Goal: Check status

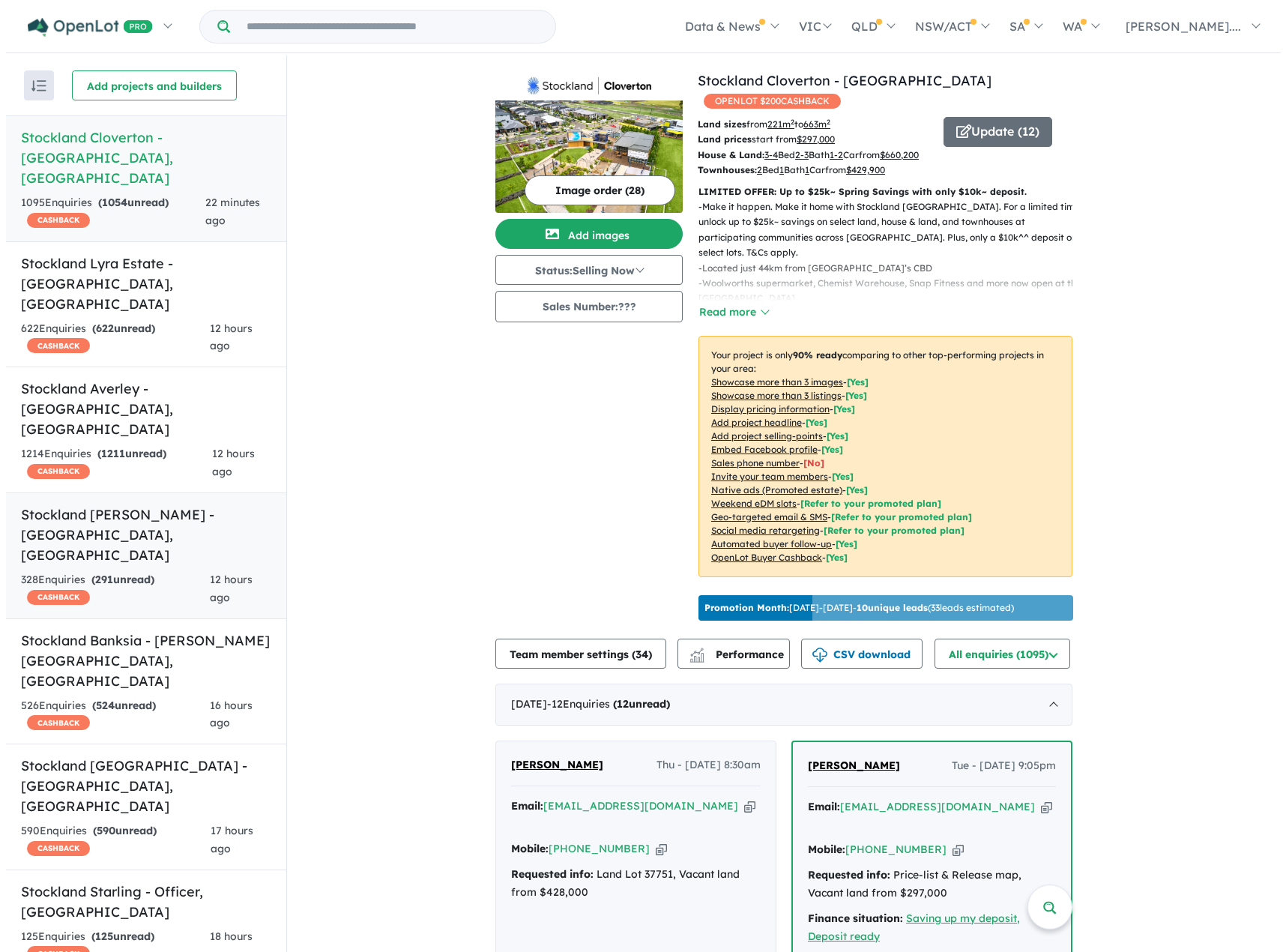
scroll to position [150, 0]
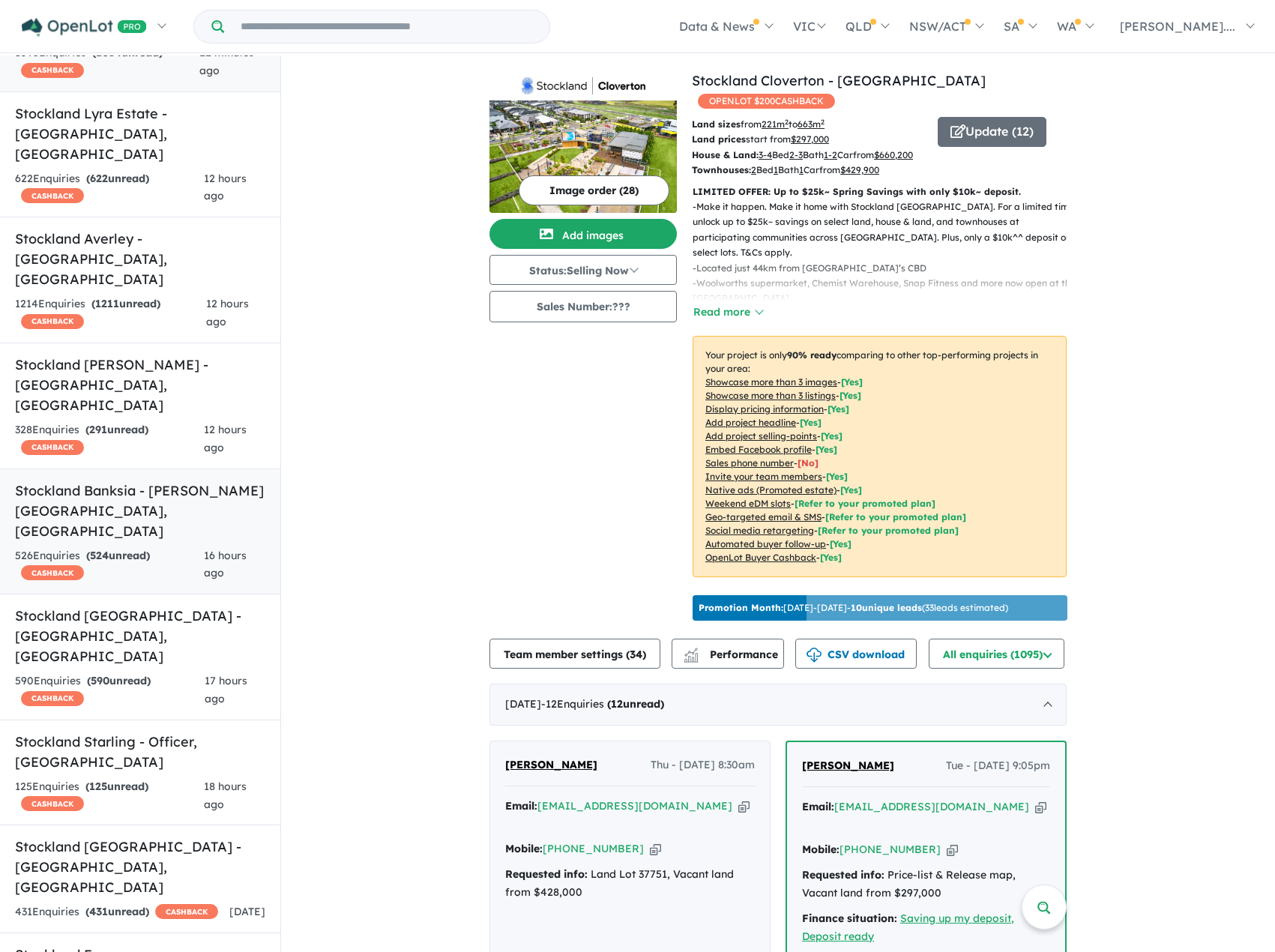
click at [159, 480] on h5 "Stockland Banksia - [PERSON_NAME][GEOGRAPHIC_DATA] , [GEOGRAPHIC_DATA]" at bounding box center [140, 510] width 250 height 61
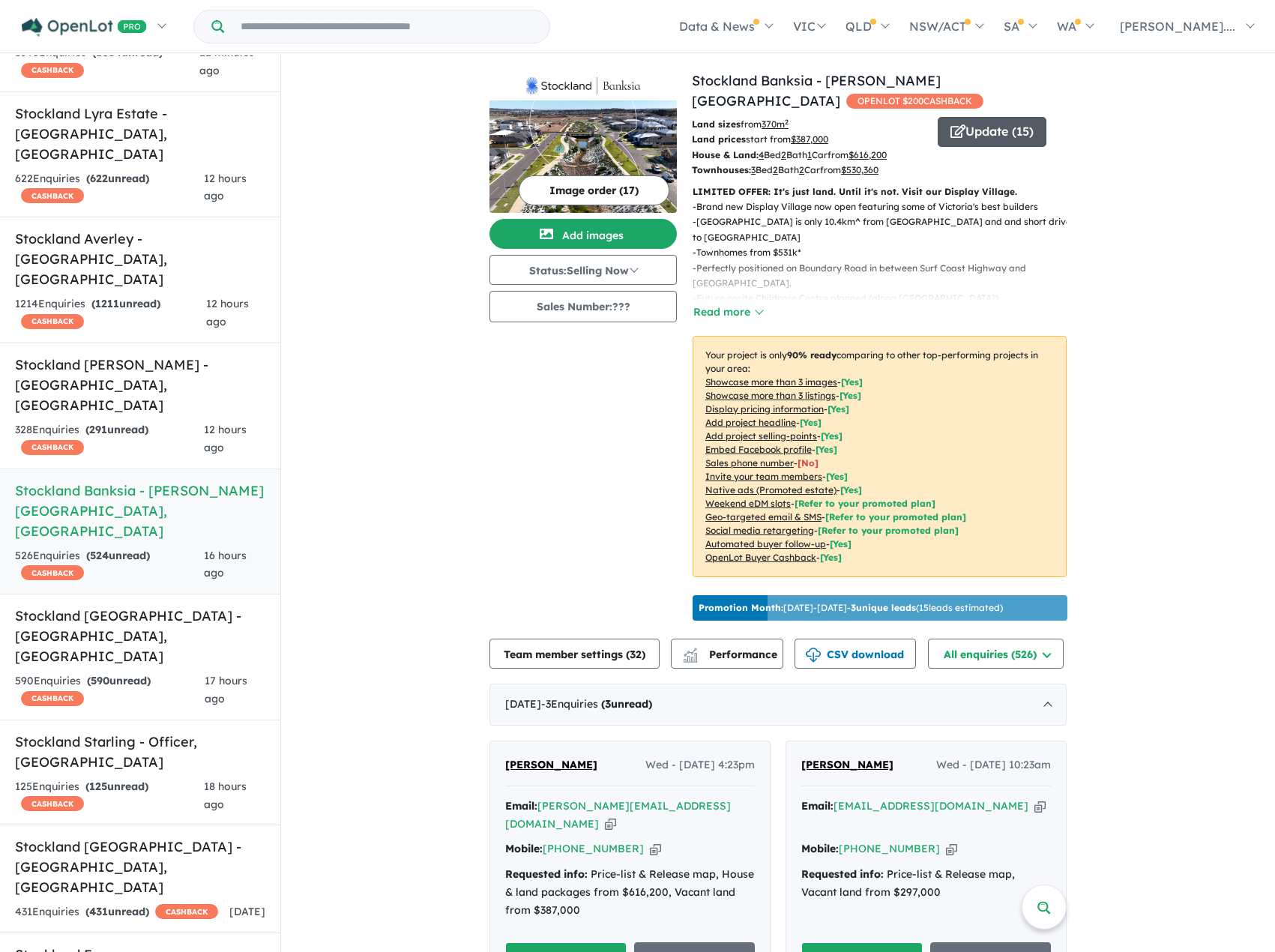
drag, startPoint x: 972, startPoint y: 159, endPoint x: 971, endPoint y: 142, distance: 17.0
click at [972, 159] on div "Update ( 15 )" at bounding box center [1001, 148] width 129 height 62
click at [971, 140] on button "Update ( 15 )" at bounding box center [992, 131] width 109 height 30
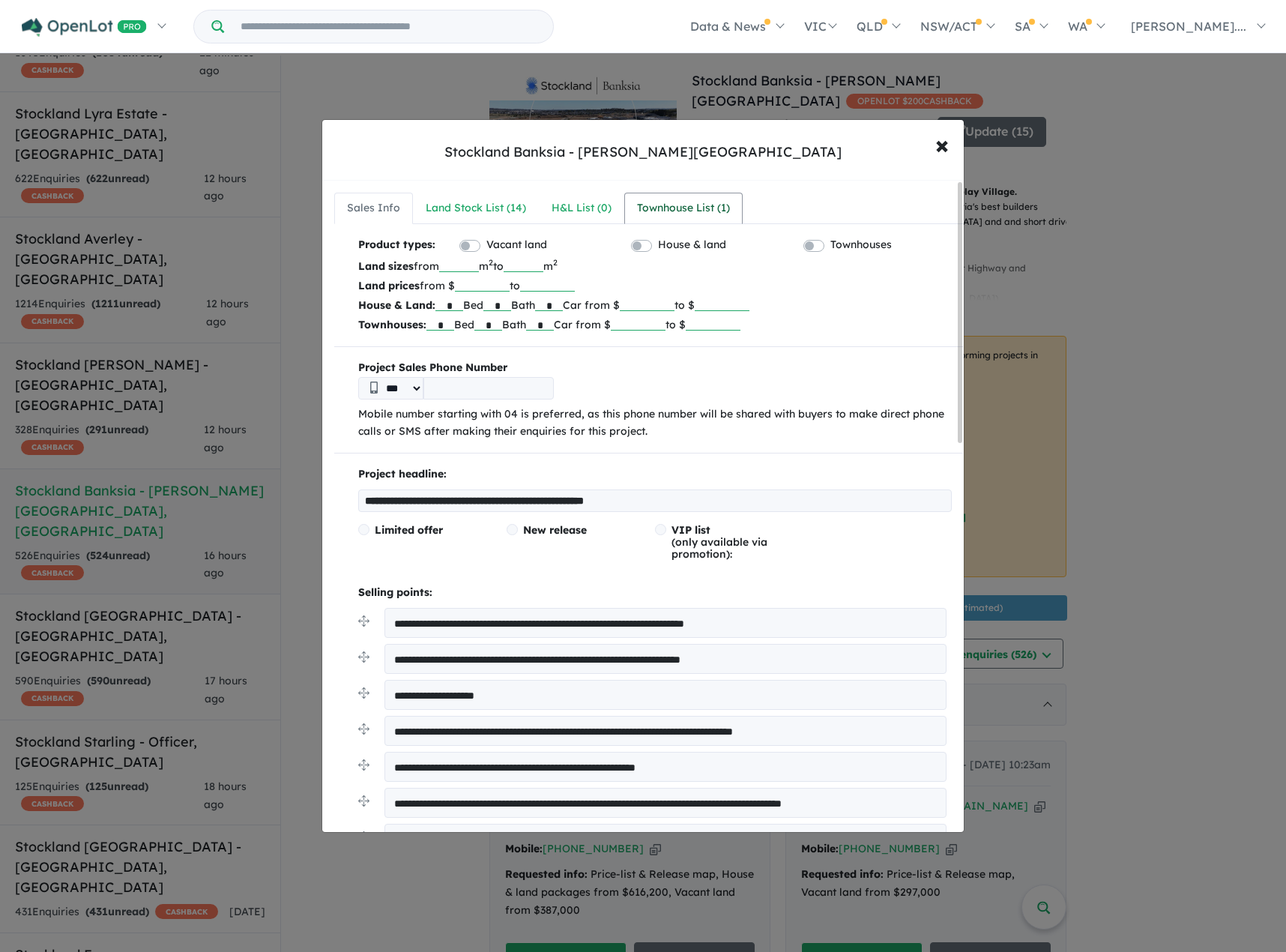
click at [668, 204] on div "Townhouse List ( 1 )" at bounding box center [684, 209] width 93 height 18
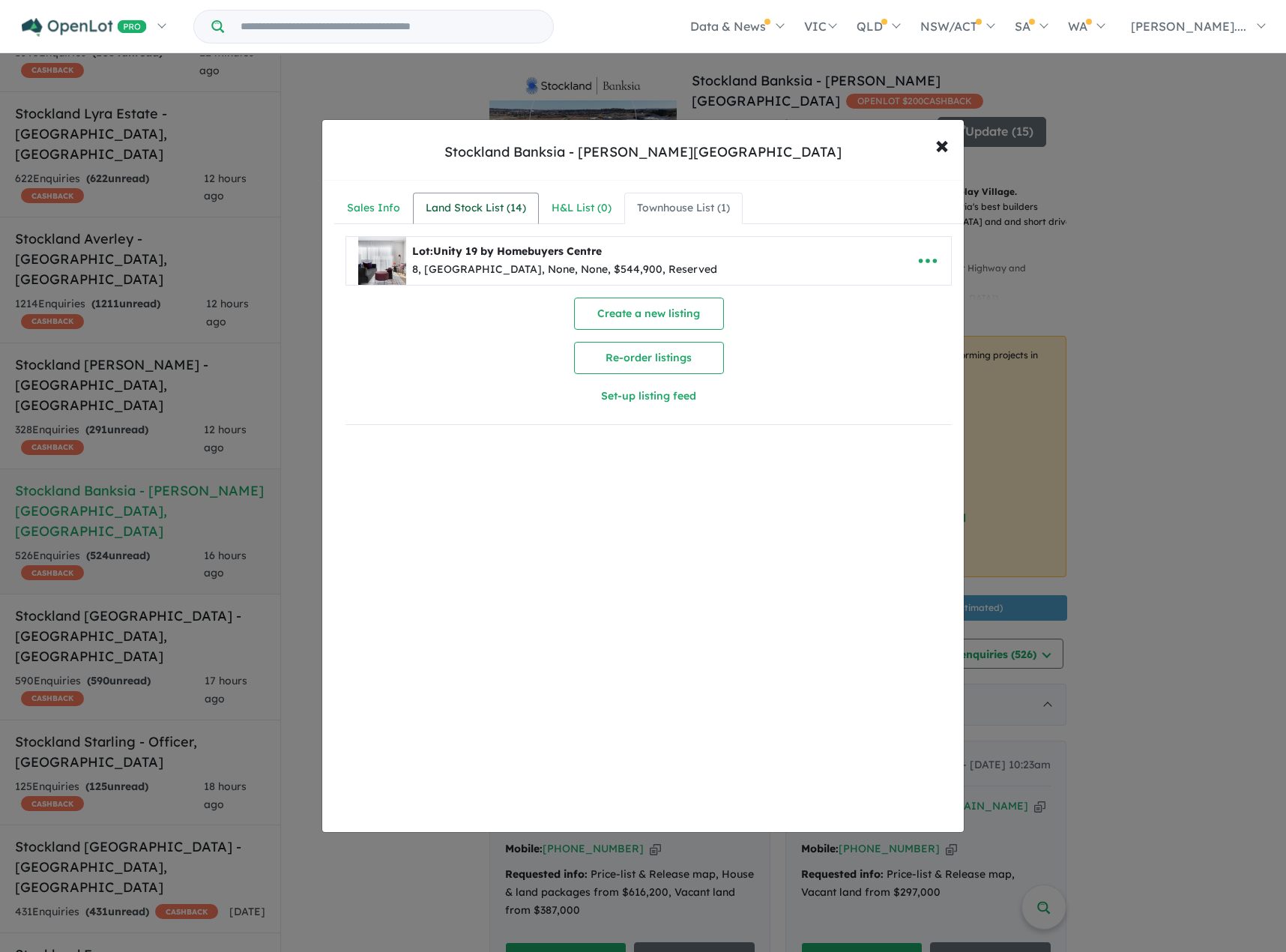
click at [487, 213] on div "Land Stock List ( 14 )" at bounding box center [476, 209] width 101 height 18
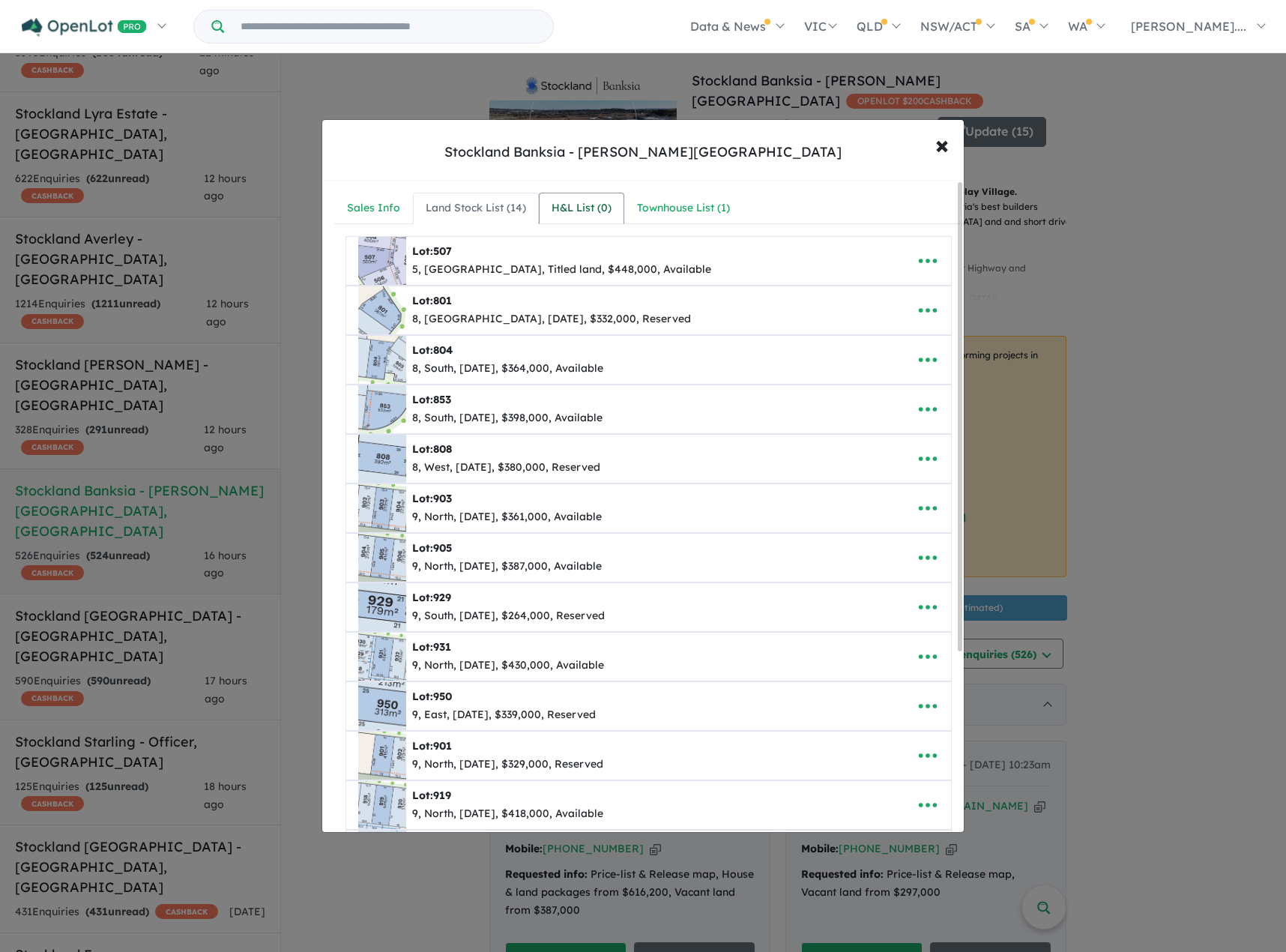
click at [606, 205] on div "H&L List ( 0 )" at bounding box center [582, 209] width 60 height 18
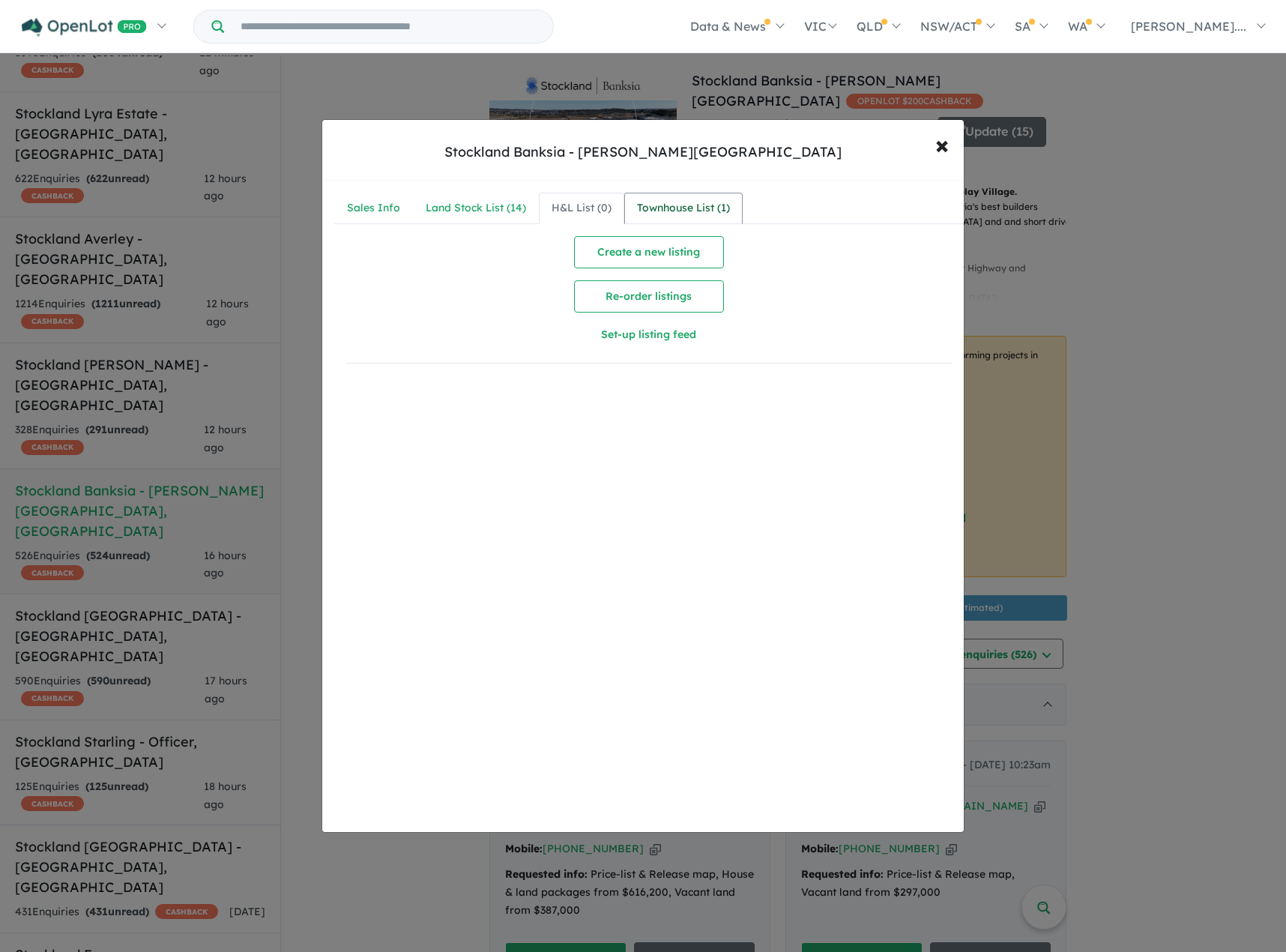
click at [686, 200] on div "Townhouse List ( 1 )" at bounding box center [684, 209] width 93 height 18
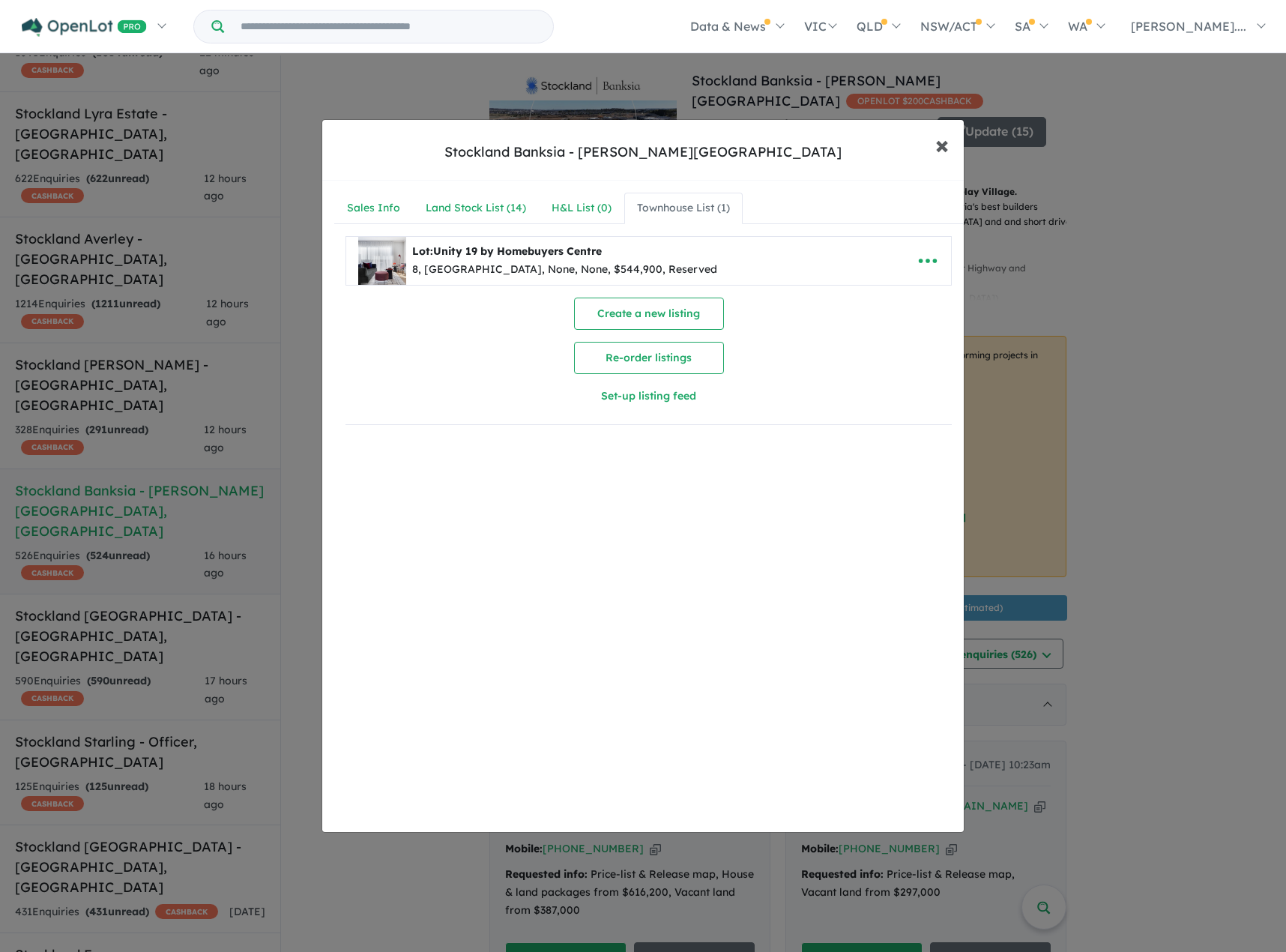
click at [943, 152] on span "×" at bounding box center [942, 144] width 14 height 32
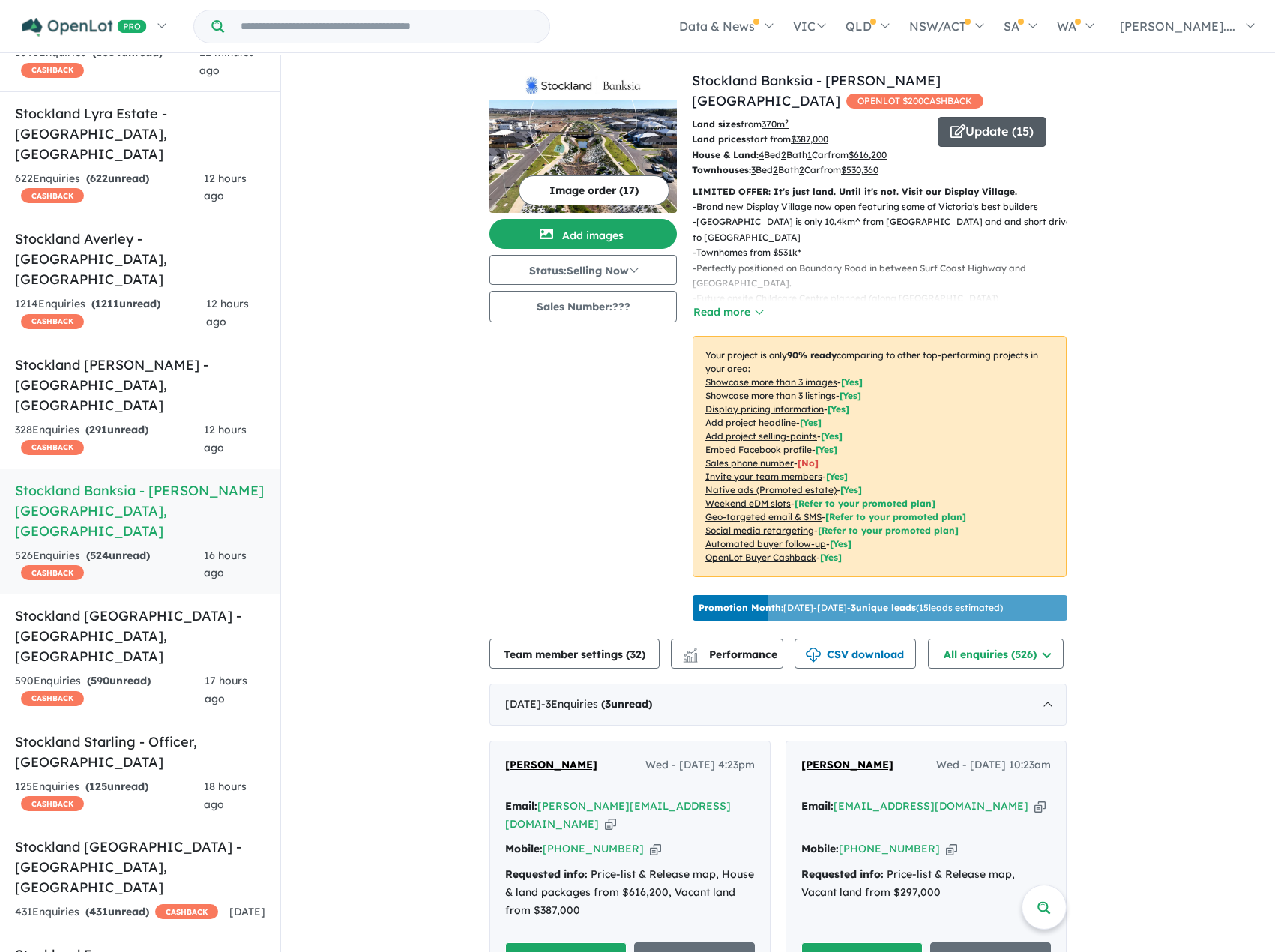
click at [997, 135] on button "Update ( 15 )" at bounding box center [992, 131] width 109 height 30
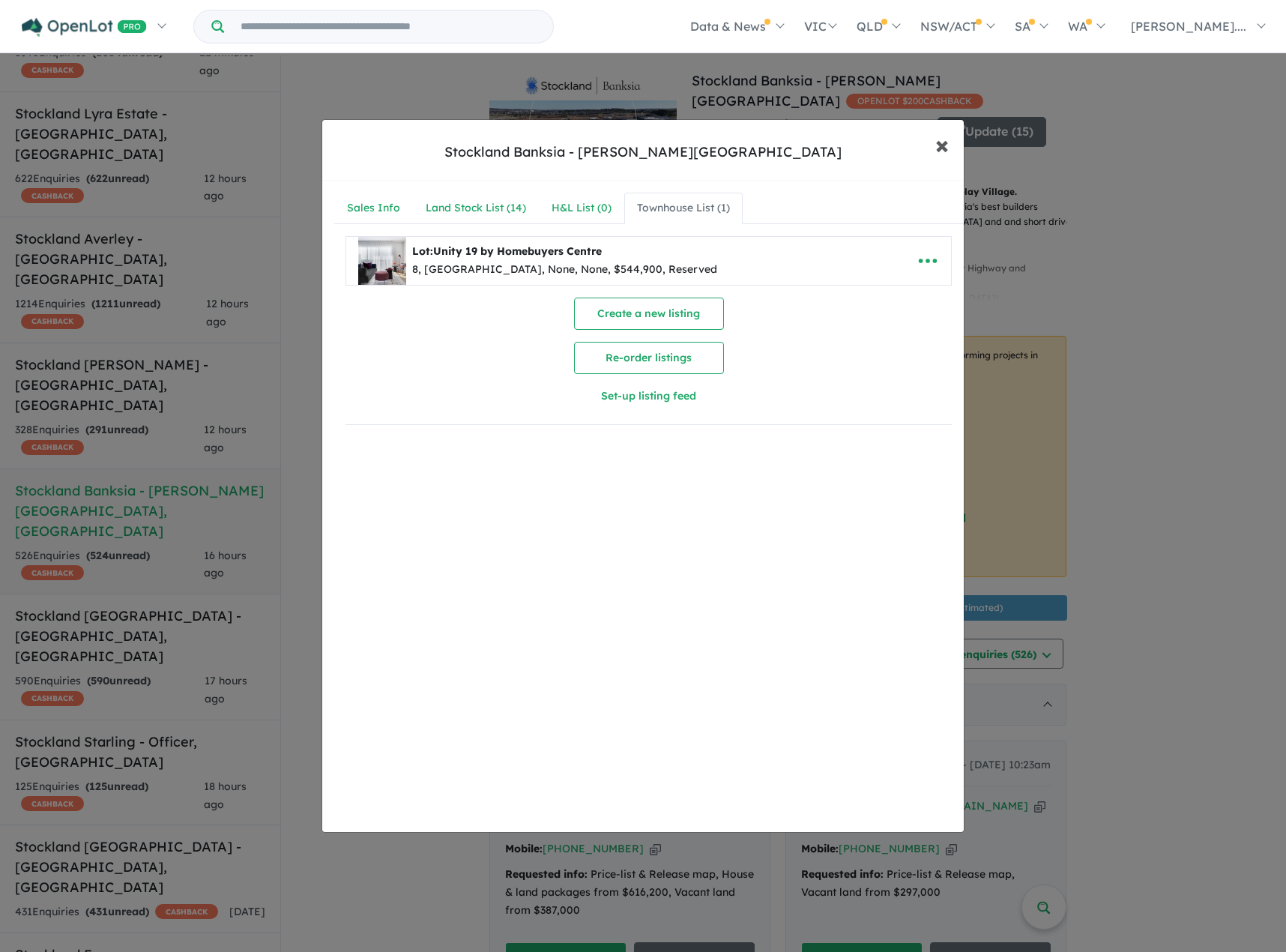
click at [949, 137] on button "× Close" at bounding box center [943, 144] width 44 height 41
